Goal: Task Accomplishment & Management: Use online tool/utility

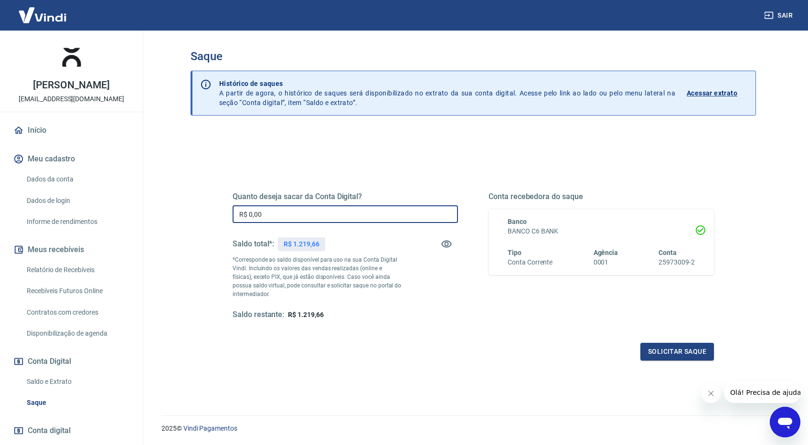
click at [332, 216] on input "R$ 0,00" at bounding box center [346, 214] width 226 height 18
type input "R$ 1.219,66"
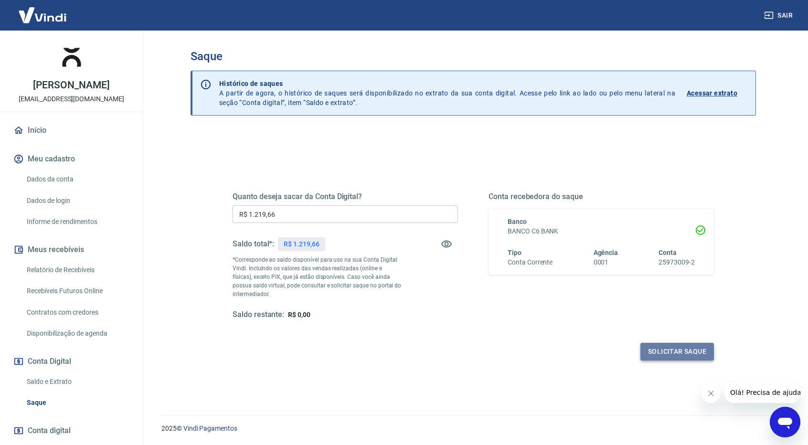
click at [658, 354] on button "Solicitar saque" at bounding box center [678, 352] width 74 height 18
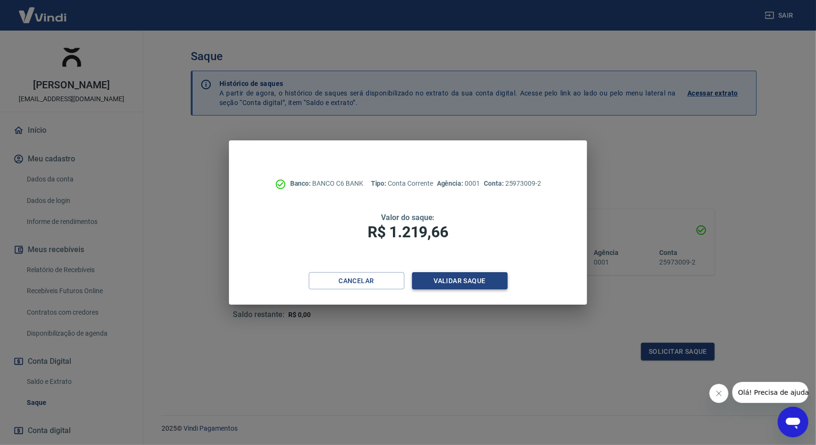
click at [438, 282] on button "Validar saque" at bounding box center [460, 281] width 96 height 18
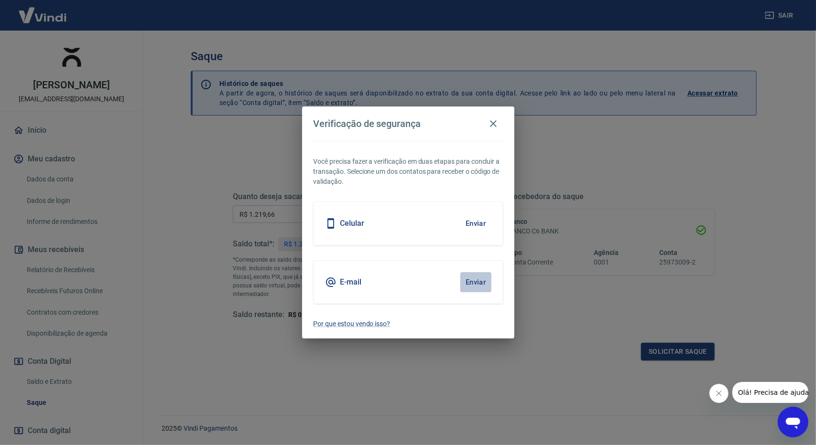
click at [463, 280] on button "Enviar" at bounding box center [475, 282] width 31 height 20
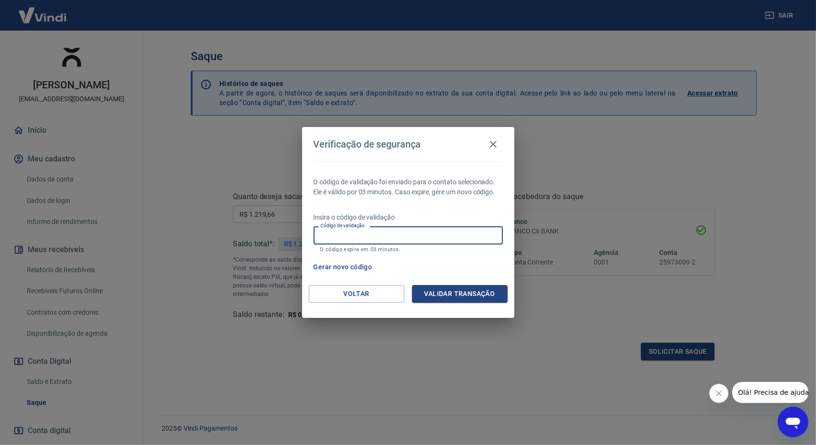
click at [406, 231] on input "Código de validação" at bounding box center [407, 235] width 189 height 18
type input "860360"
click at [483, 292] on button "Validar transação" at bounding box center [460, 294] width 96 height 18
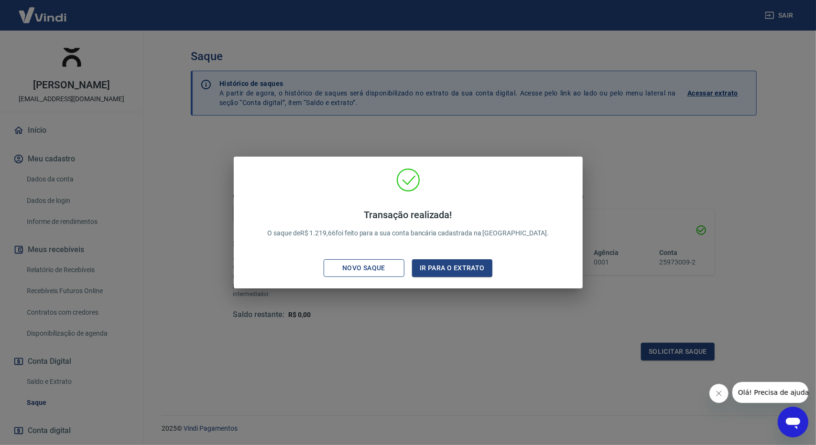
click at [391, 270] on div "Novo saque" at bounding box center [364, 268] width 66 height 12
